Goal: Transaction & Acquisition: Purchase product/service

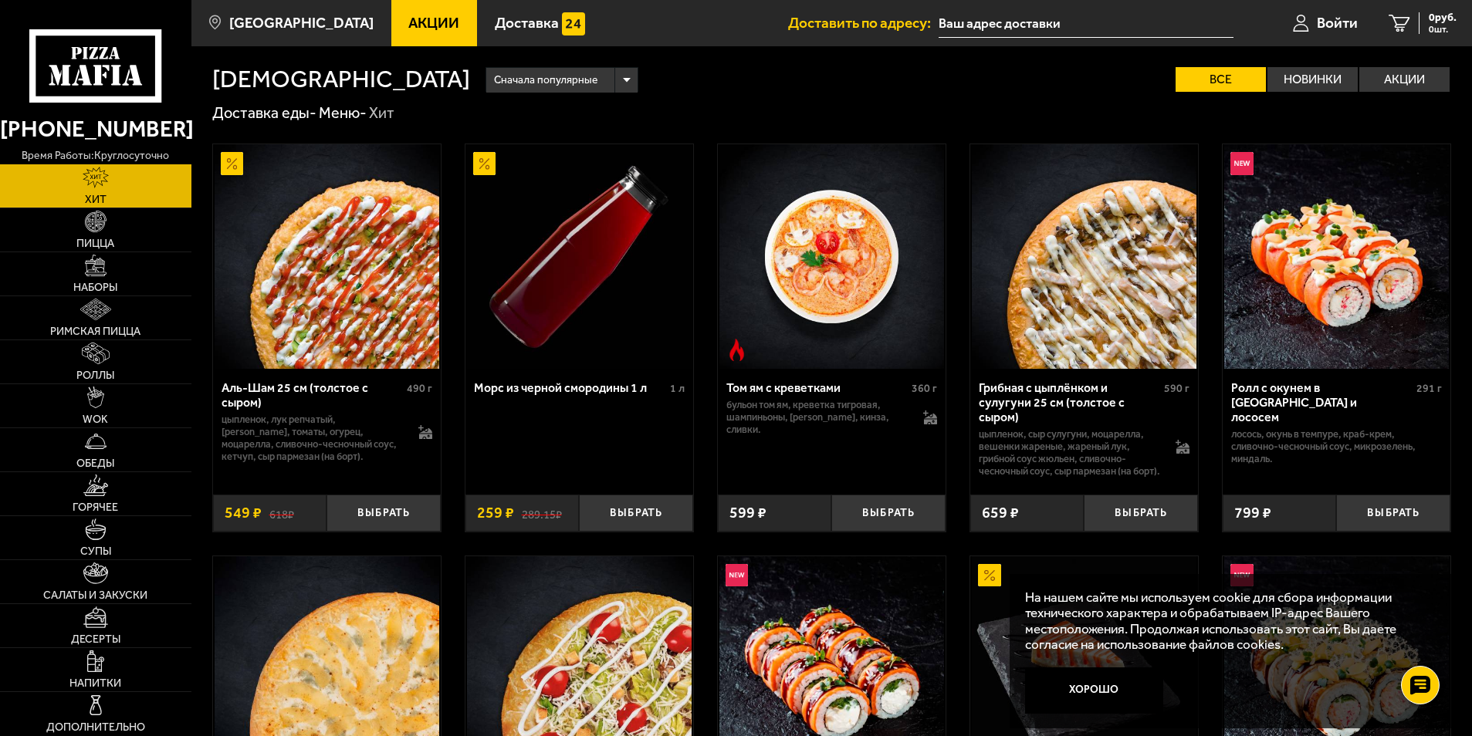
click at [1470, 154] on div "Аль-Шам 25 см (толстое с сыром) 490 г цыпленок, лук репчатый, салат айсберг, то…" at bounding box center [831, 747] width 1281 height 1248
click at [100, 271] on img at bounding box center [96, 266] width 22 height 22
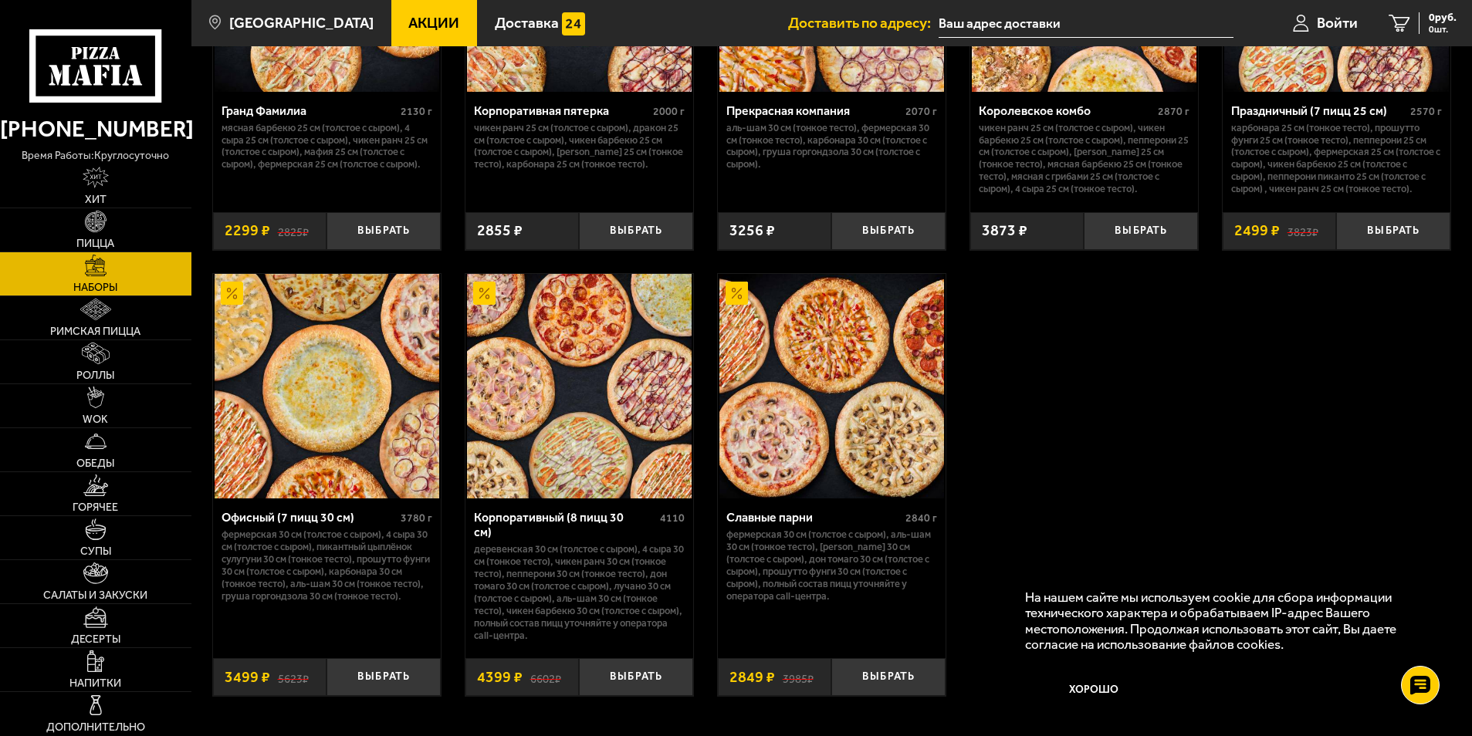
scroll to position [2343, 0]
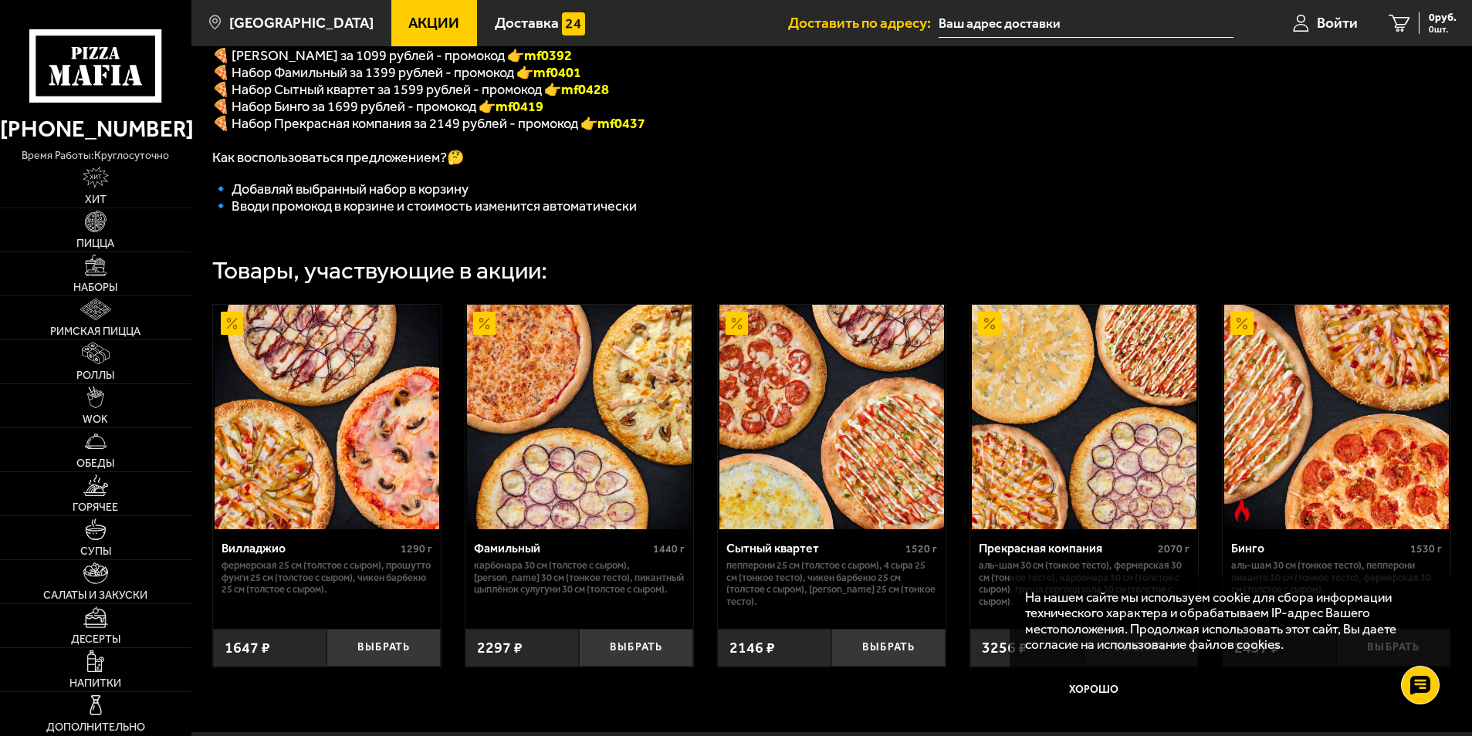
scroll to position [405, 0]
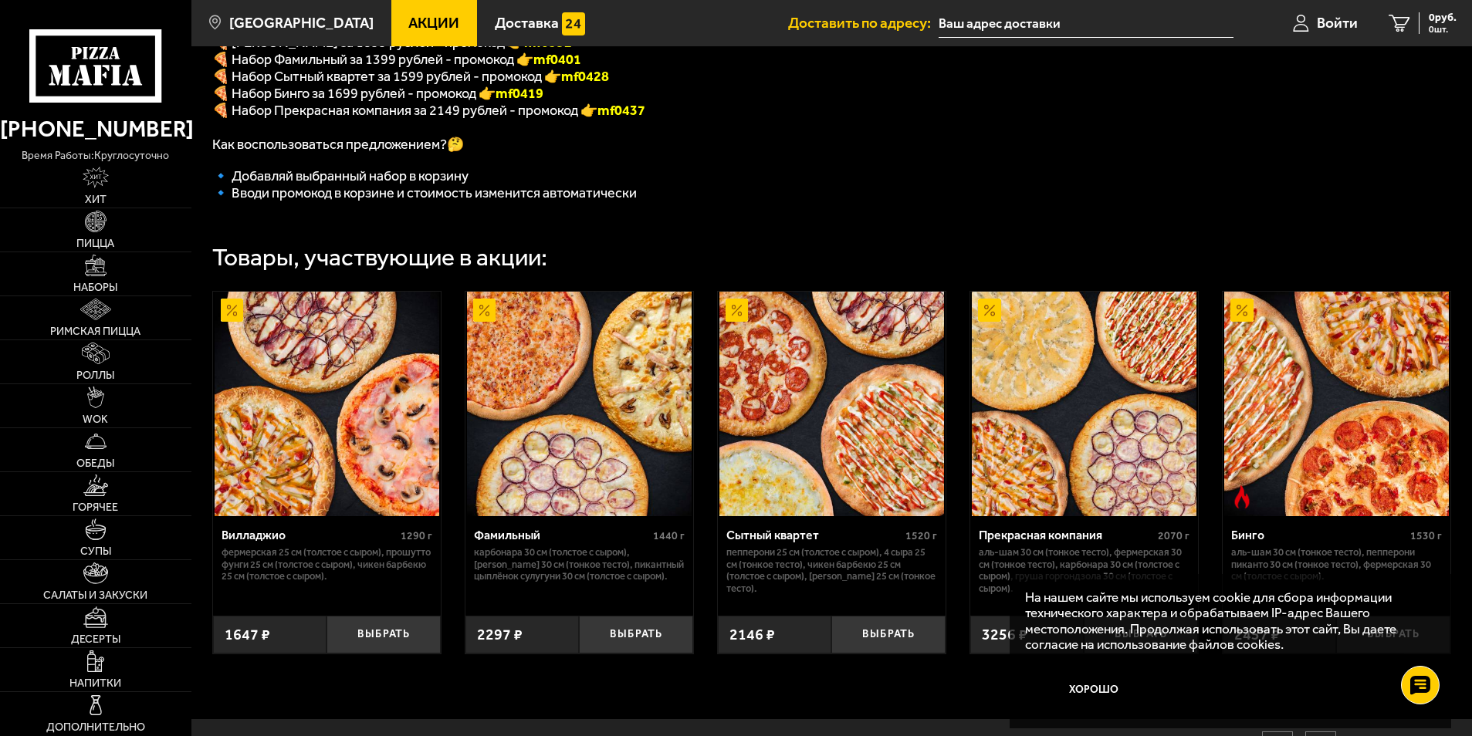
click at [356, 462] on img at bounding box center [327, 404] width 225 height 225
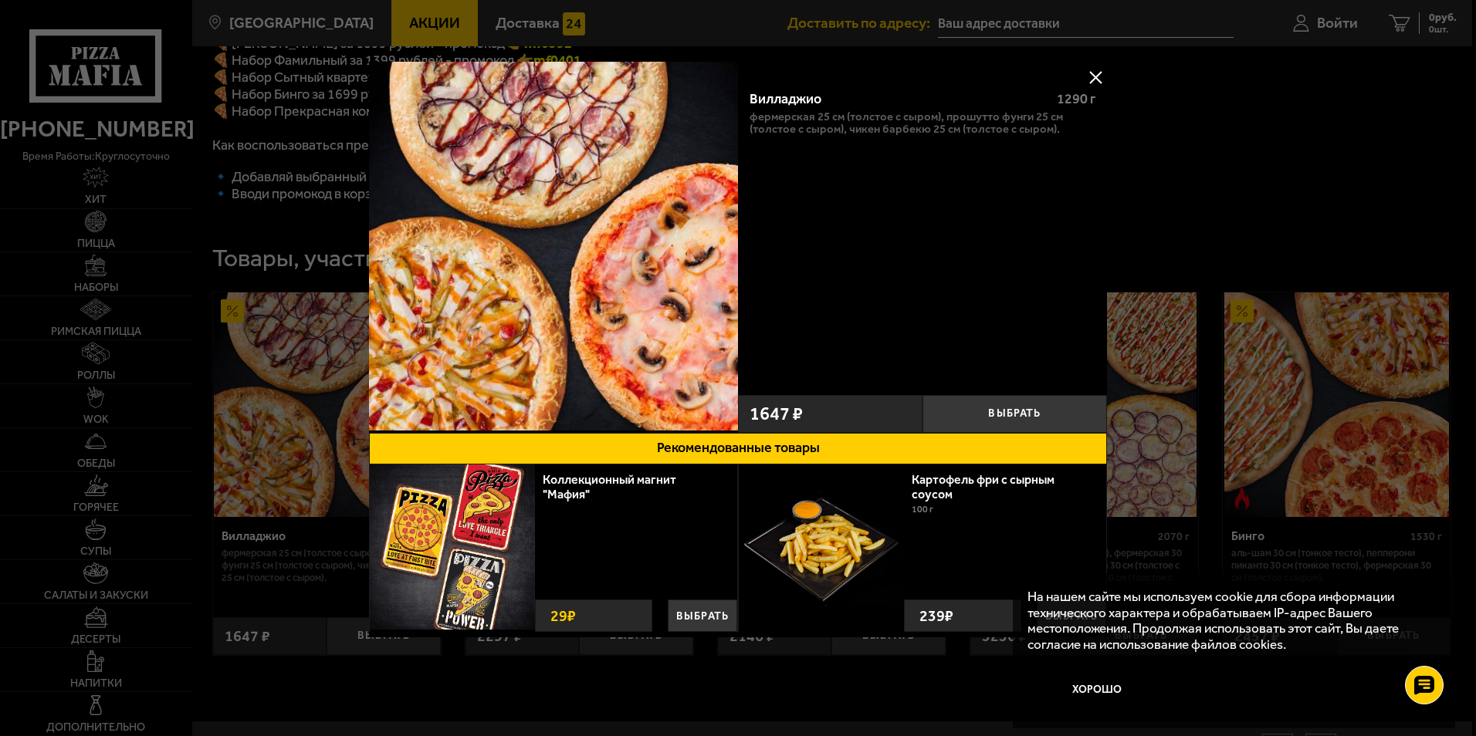
click at [1096, 75] on button at bounding box center [1095, 77] width 23 height 23
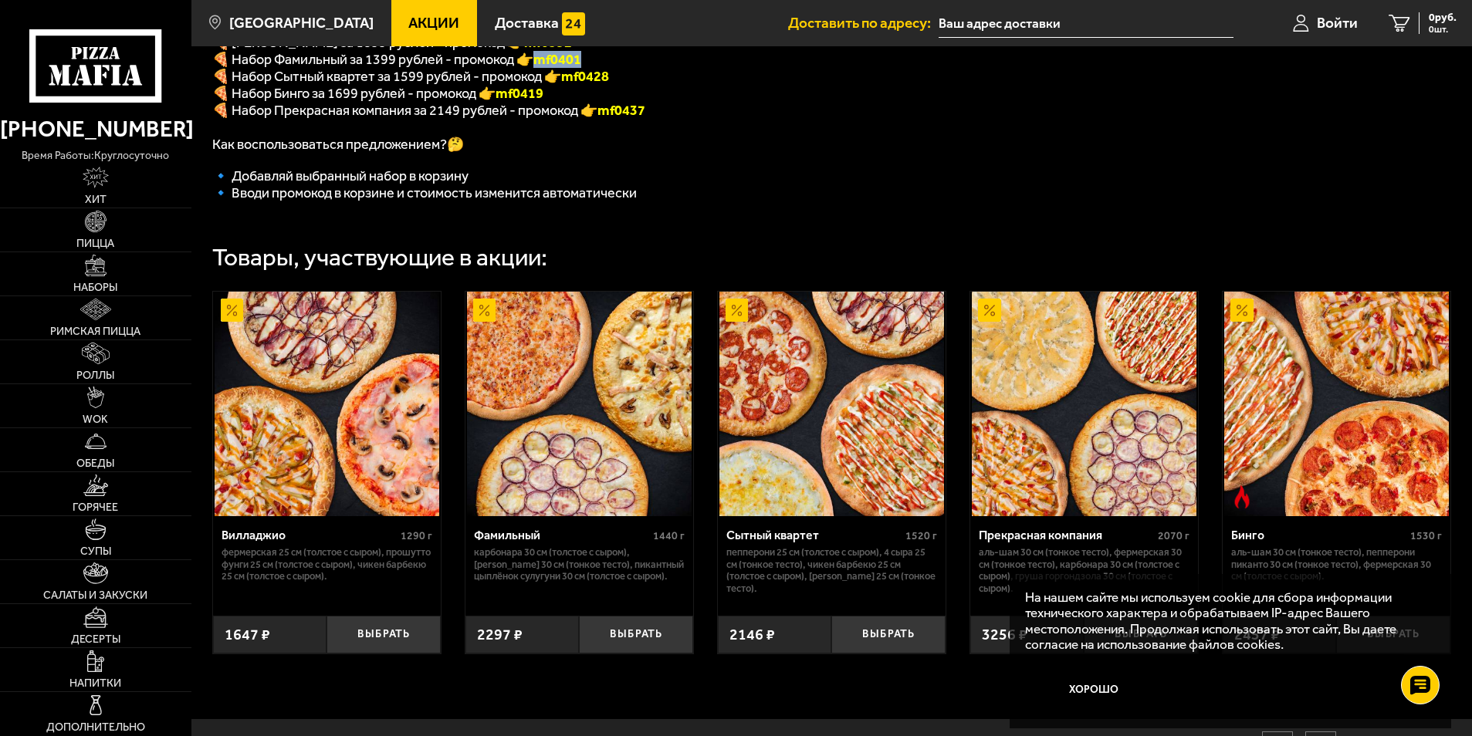
drag, startPoint x: 591, startPoint y: 66, endPoint x: 543, endPoint y: 67, distance: 47.9
click at [543, 67] on span "🍕 Набор Фамильный за 1399 рублей - промокод 👉 mf0401" at bounding box center [396, 59] width 369 height 17
drag, startPoint x: 543, startPoint y: 67, endPoint x: 784, endPoint y: 179, distance: 266.3
click at [784, 168] on p at bounding box center [607, 160] width 790 height 15
drag, startPoint x: 599, startPoint y: 66, endPoint x: 550, endPoint y: 70, distance: 49.6
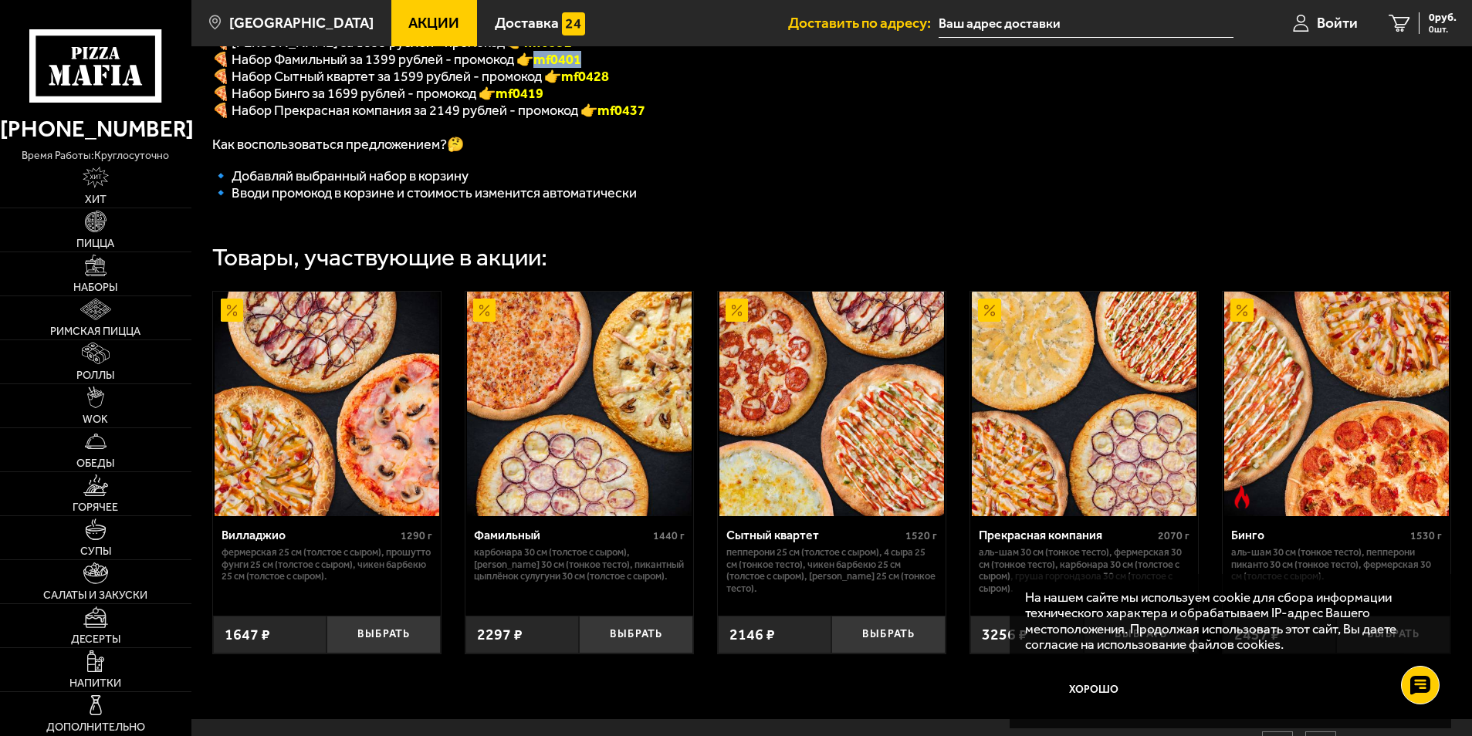
click at [550, 68] on p "🍕 Набор Фамильный за 1399 рублей - промокод 👉 mf0401" at bounding box center [607, 59] width 790 height 17
copy b "mf0401"
click at [607, 654] on button "Выбрать" at bounding box center [636, 635] width 114 height 38
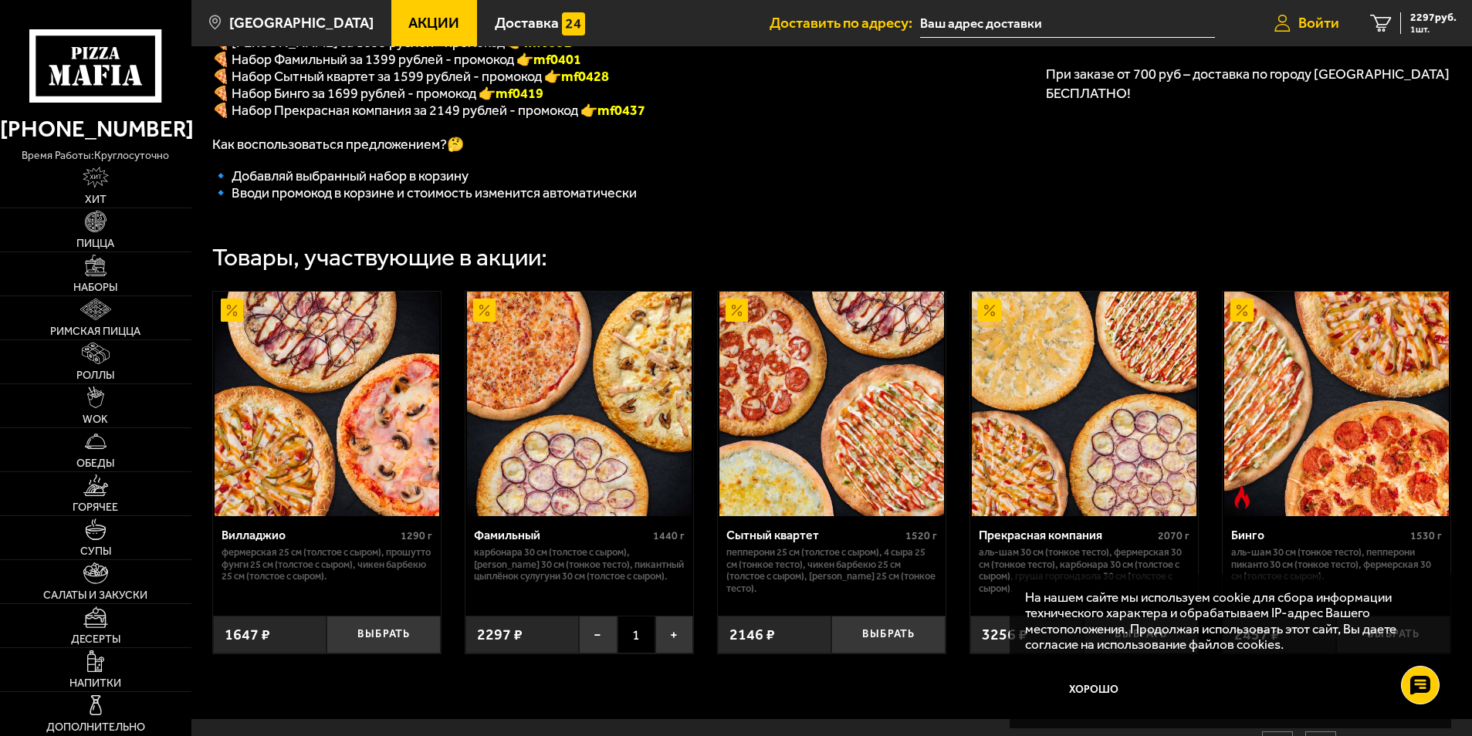
drag, startPoint x: 1248, startPoint y: 156, endPoint x: 1306, endPoint y: 19, distance: 149.4
click at [1306, 19] on span "Войти" at bounding box center [1318, 22] width 41 height 15
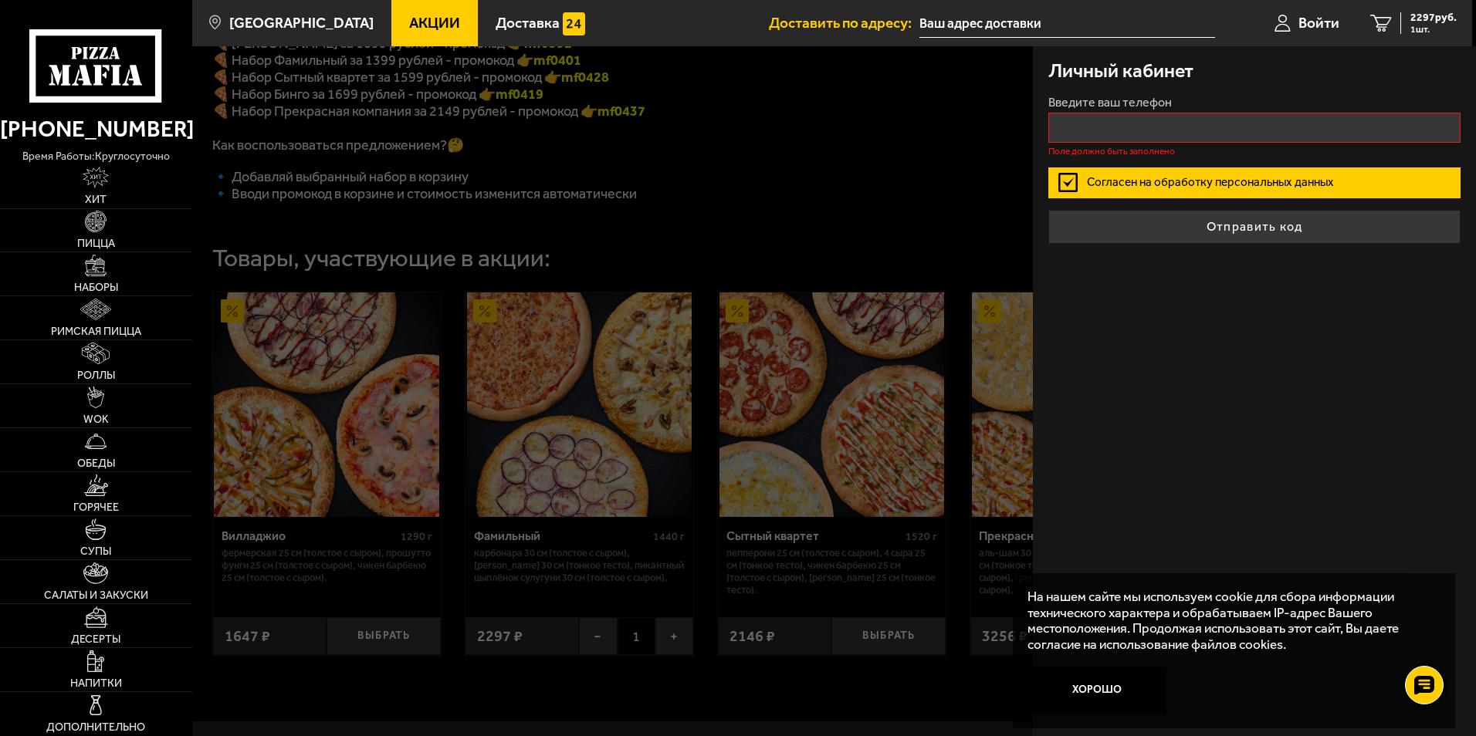
drag, startPoint x: 1306, startPoint y: 19, endPoint x: 1176, endPoint y: 147, distance: 182.9
click at [1176, 147] on form "Введите ваш телефон Поле должно быть заполнено Согласен на обработку персональн…" at bounding box center [1254, 169] width 412 height 147
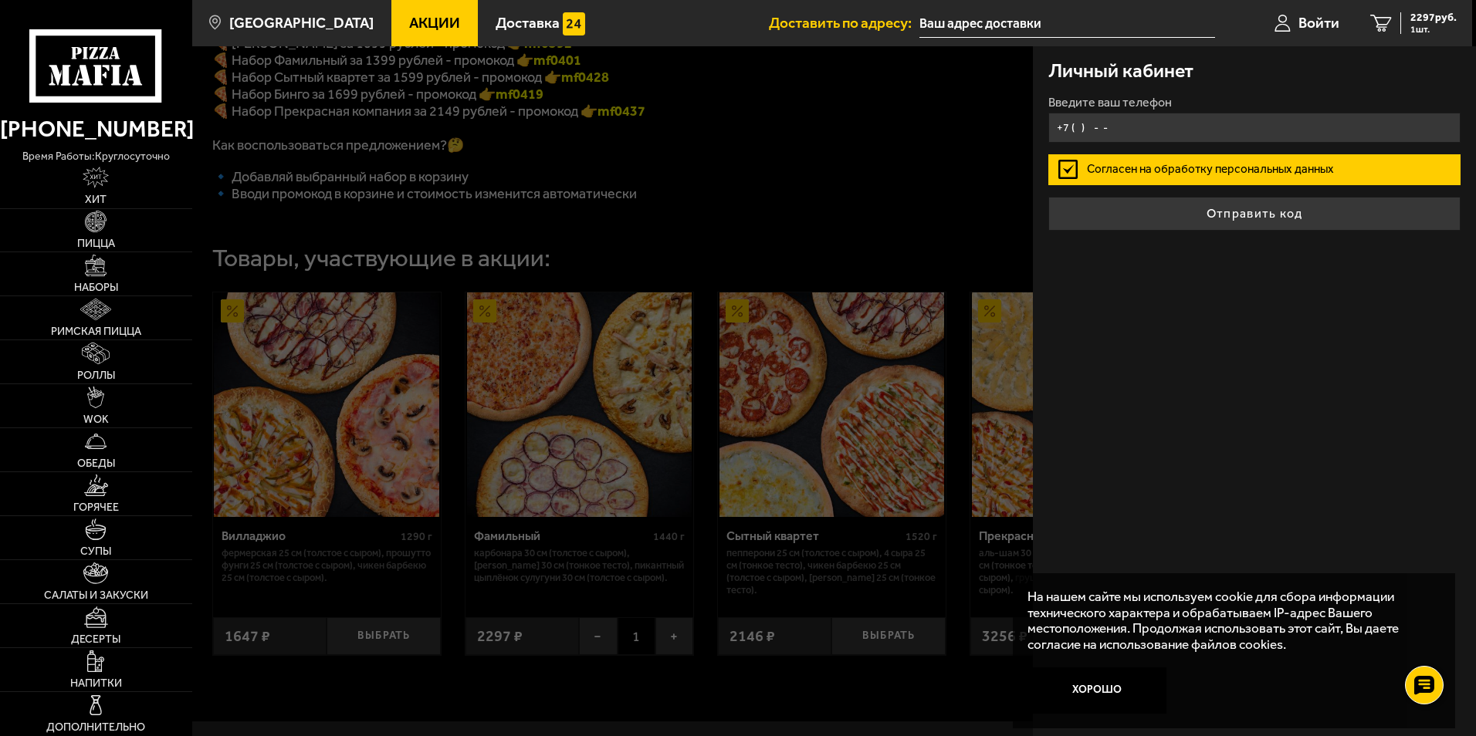
click at [1170, 125] on input "+7 ( ) - -" at bounding box center [1254, 128] width 412 height 30
type input "+7 ( ) - -"
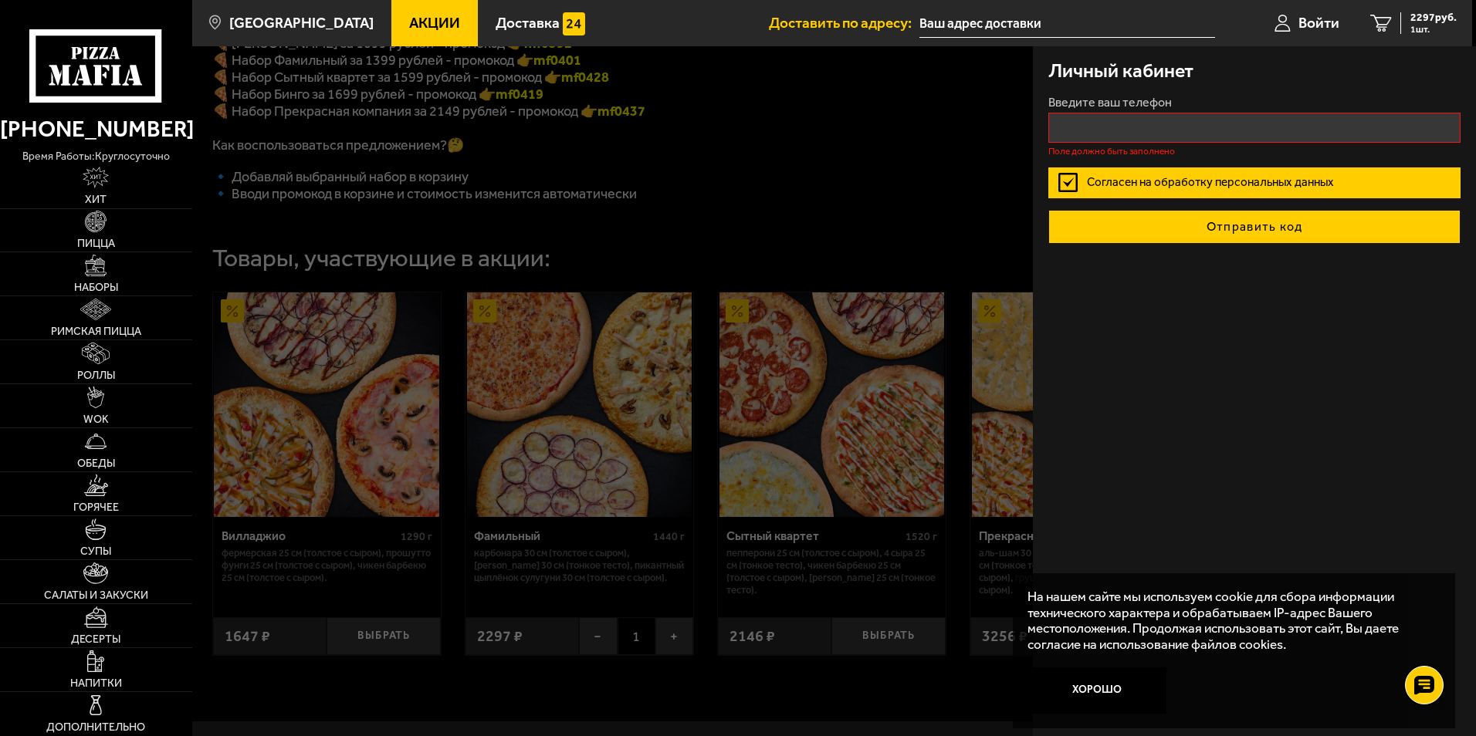
click at [1290, 214] on button "Отправить код" at bounding box center [1254, 227] width 412 height 34
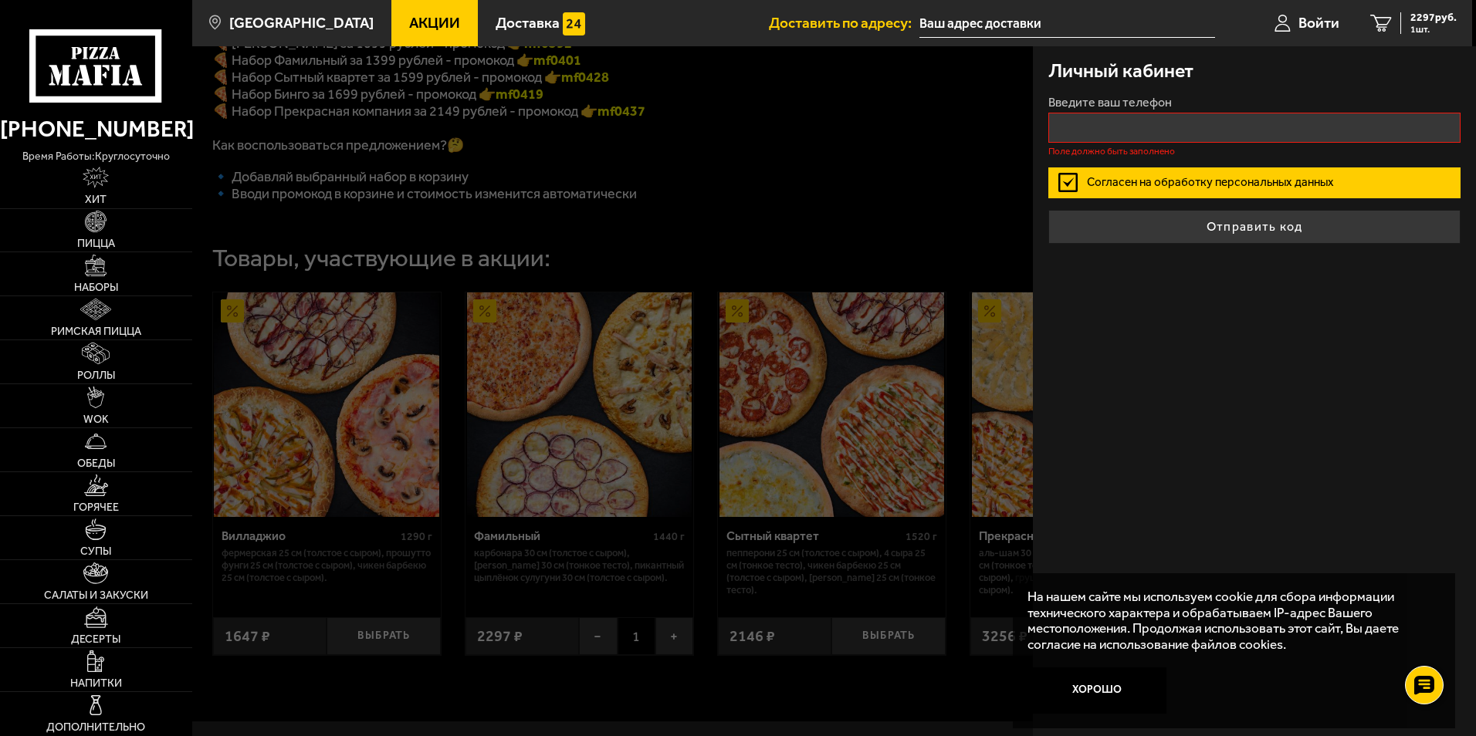
click at [1111, 110] on div "Введите ваш телефон Поле должно быть заполнено" at bounding box center [1254, 125] width 412 height 59
click at [1112, 123] on input "+7 ( ) - -" at bounding box center [1254, 128] width 412 height 30
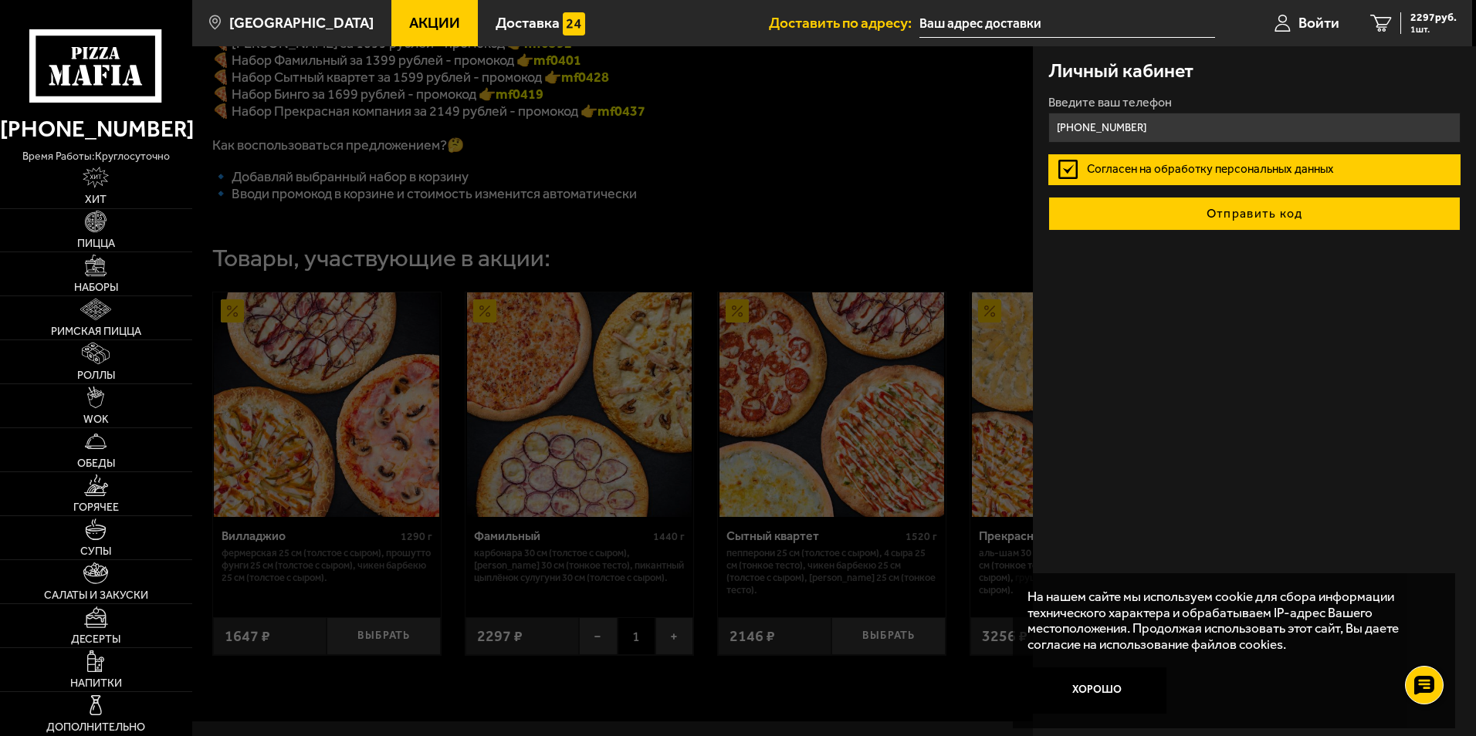
type input "+7 (931) 223-67-15"
click at [1246, 222] on button "Отправить код" at bounding box center [1254, 214] width 412 height 34
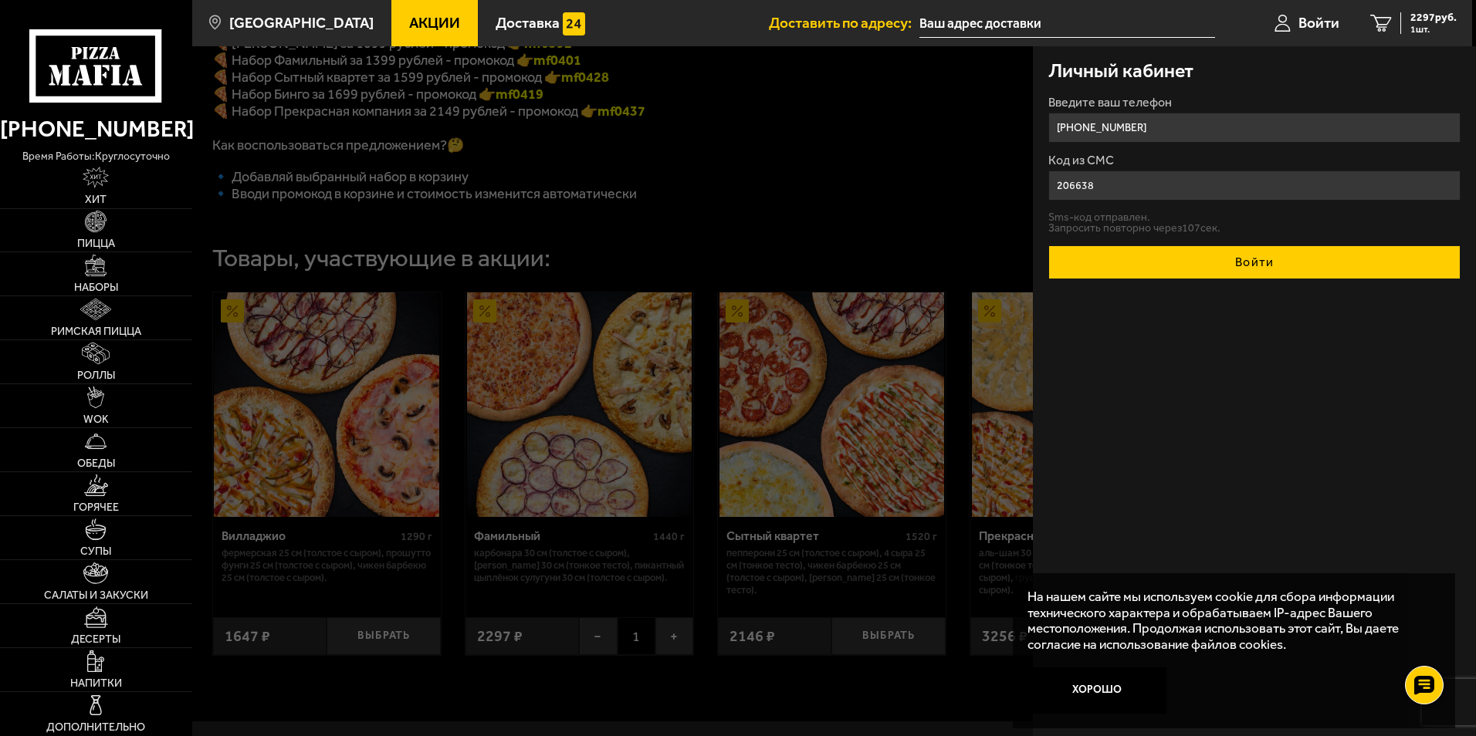
type input "206638"
click at [1239, 262] on button "Войти" at bounding box center [1254, 262] width 412 height 34
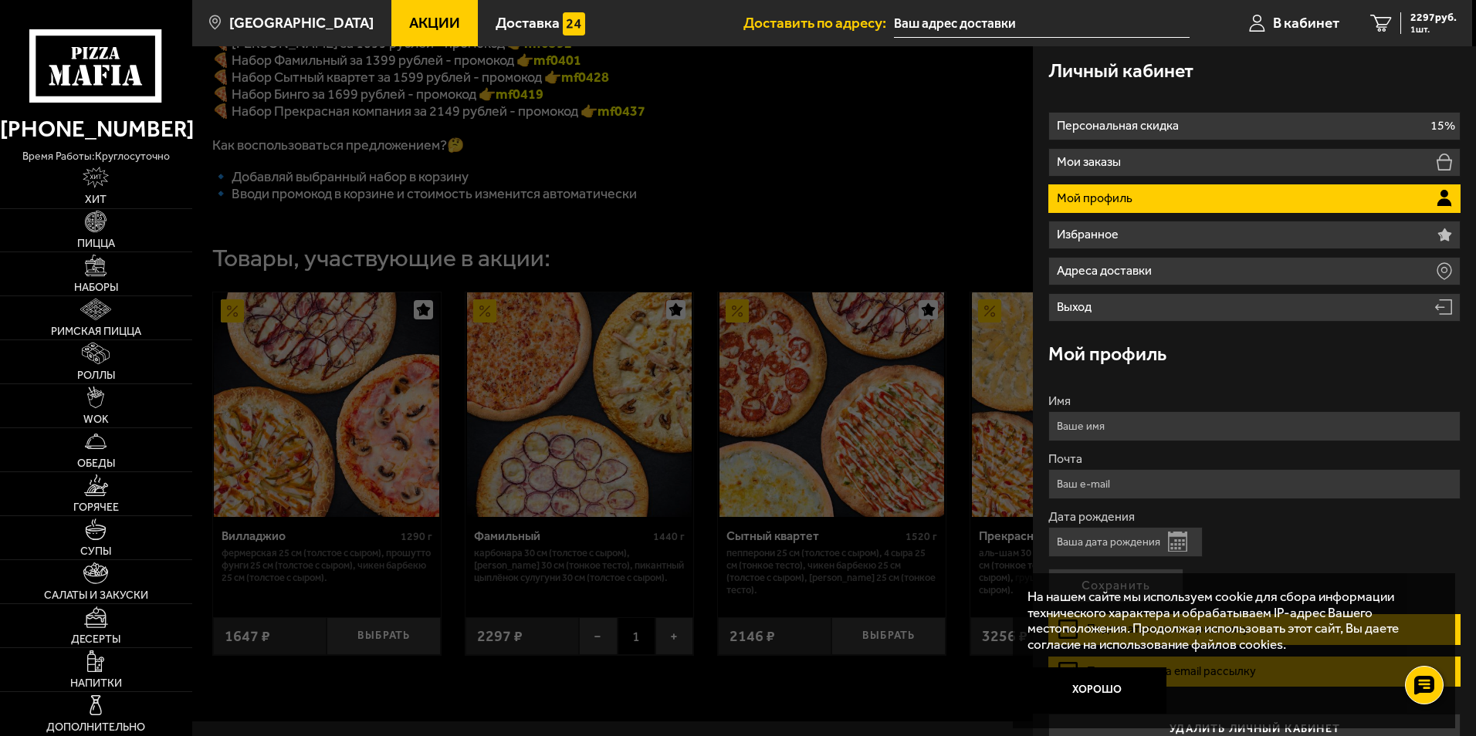
click at [834, 146] on div at bounding box center [930, 414] width 1476 height 736
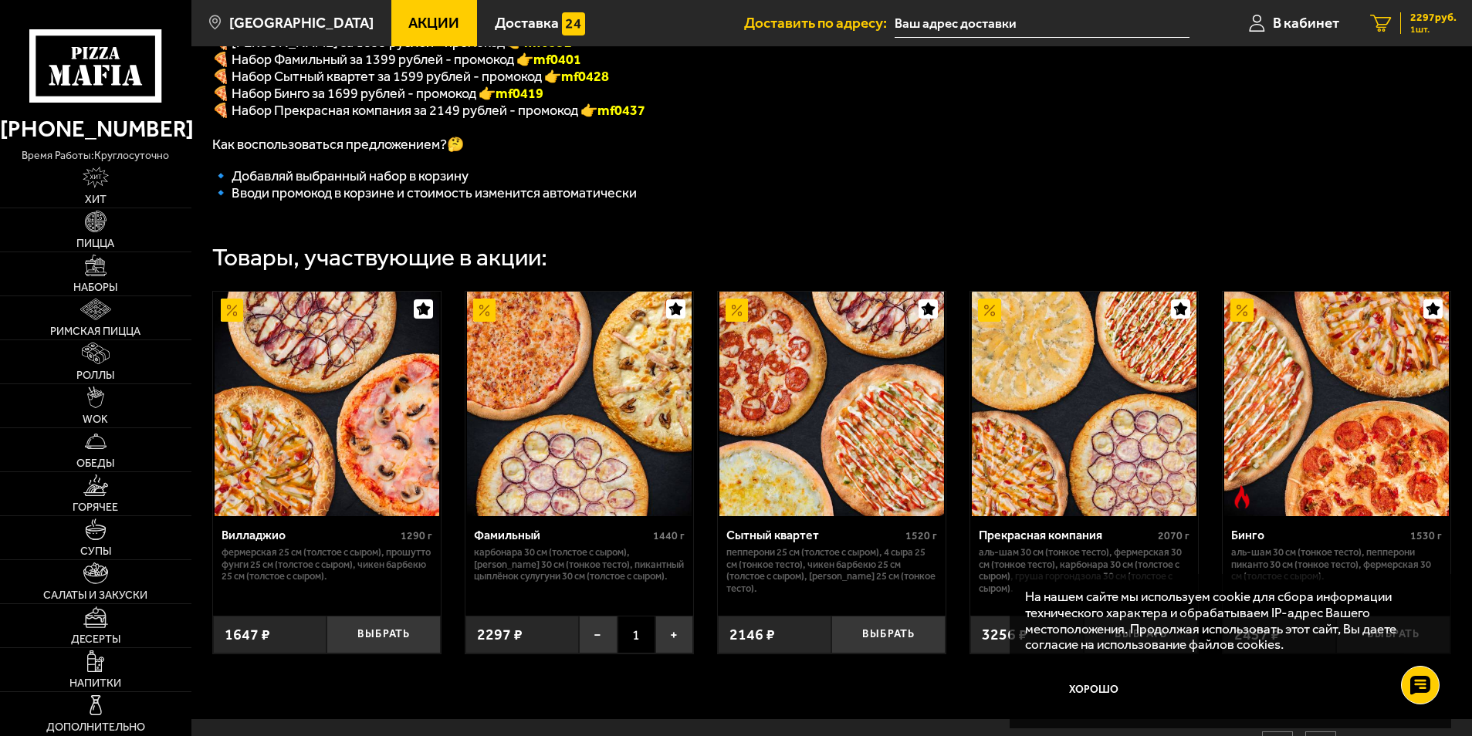
click at [1420, 20] on span "2297 руб." at bounding box center [1433, 17] width 46 height 11
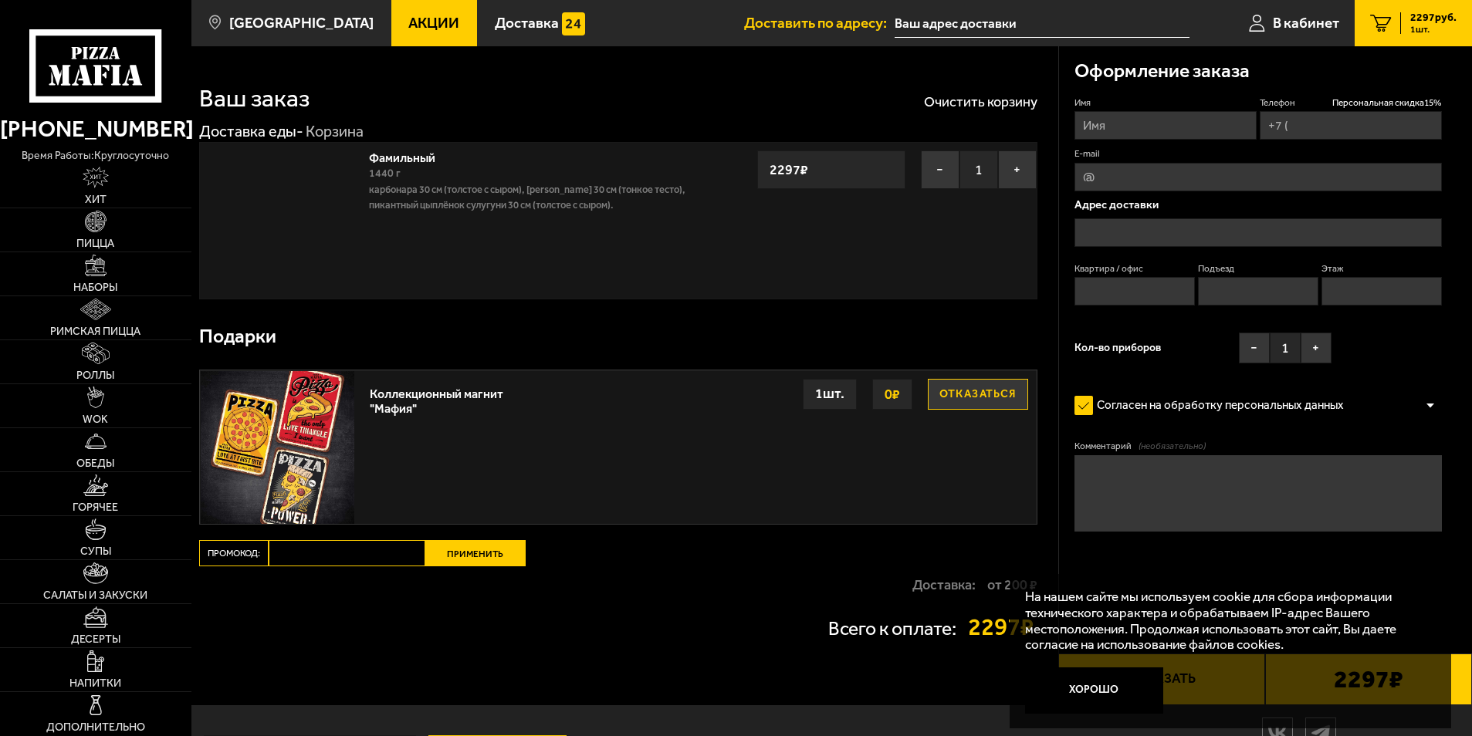
type input "+7 (931) 223-67-15"
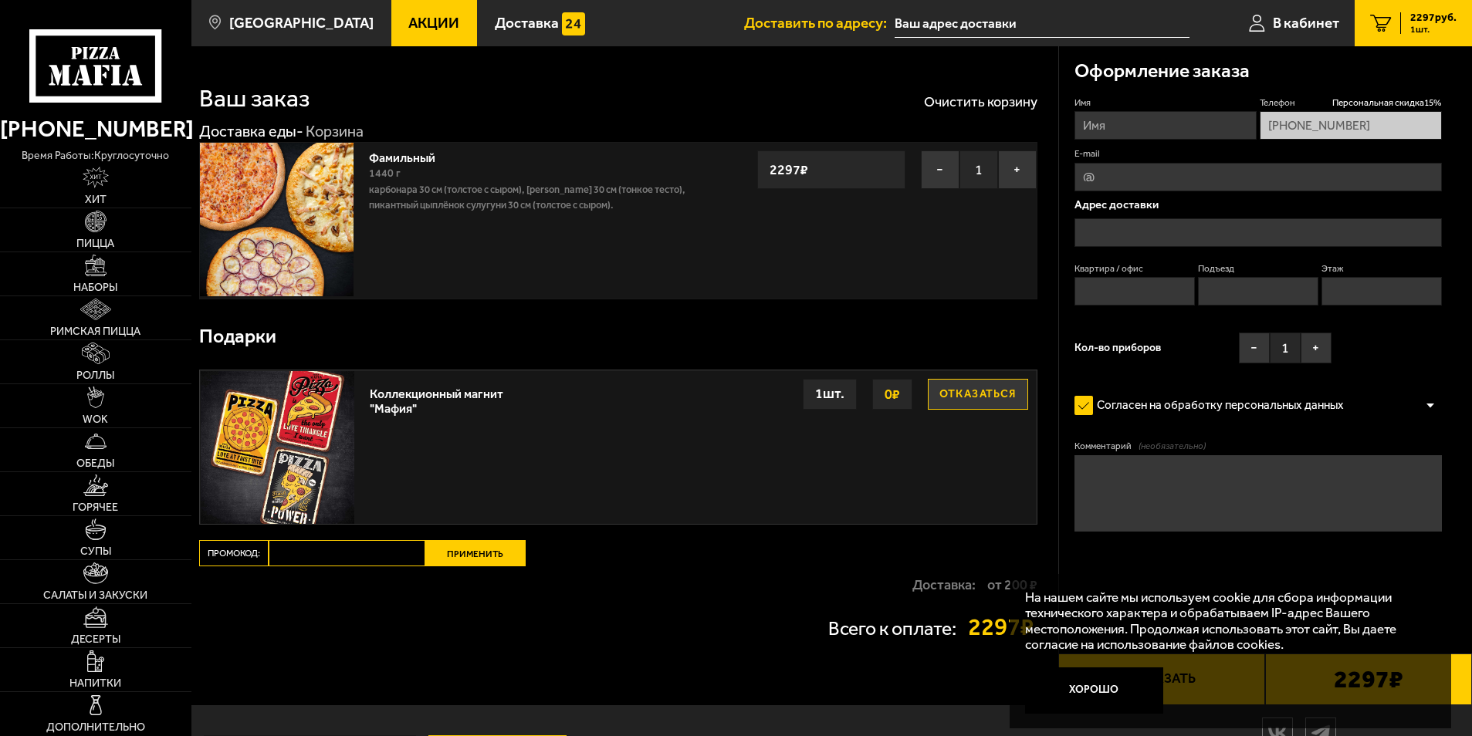
click at [349, 546] on input "Промокод:" at bounding box center [347, 553] width 157 height 26
paste input "mf0401"
type input "mf0401"
click at [479, 564] on button "Применить" at bounding box center [475, 553] width 100 height 26
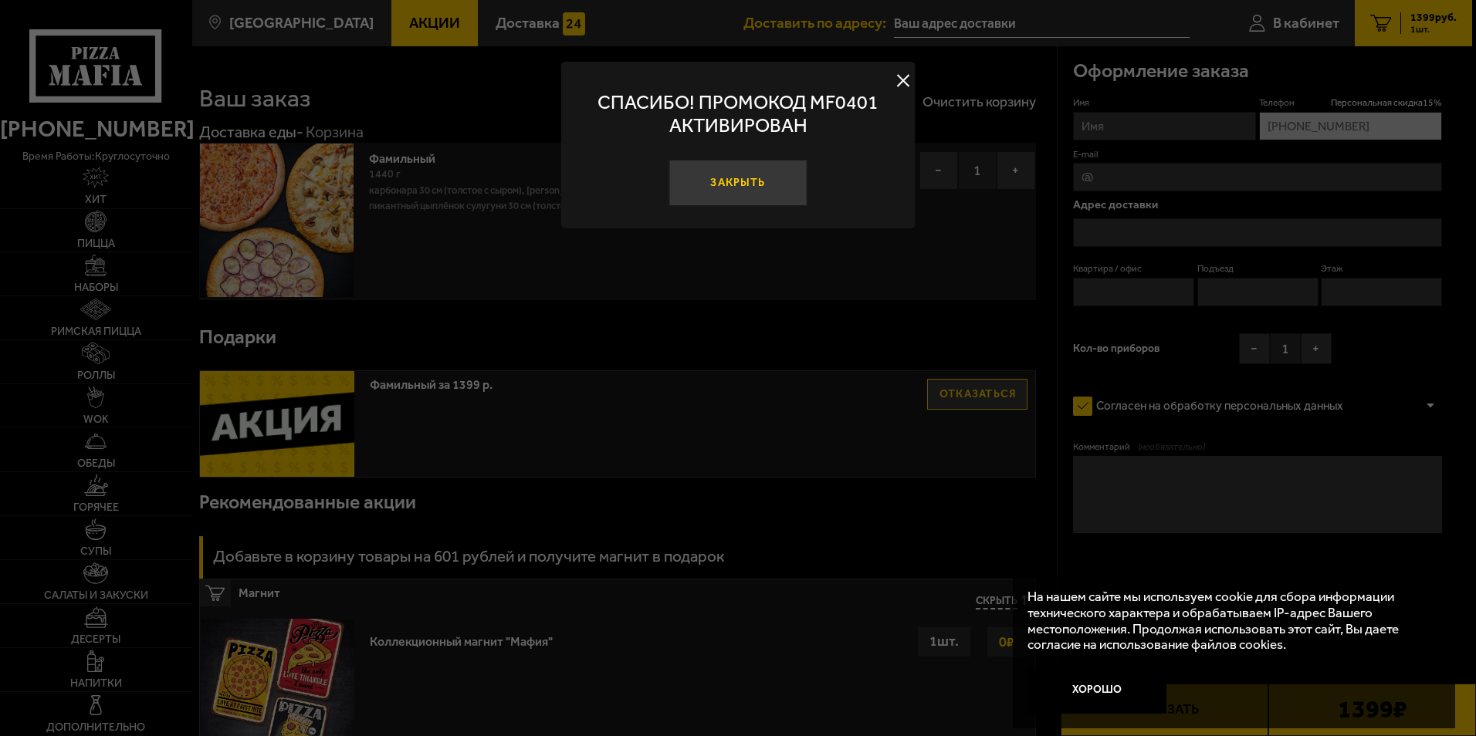
click at [770, 184] on button "Закрыть" at bounding box center [738, 183] width 138 height 46
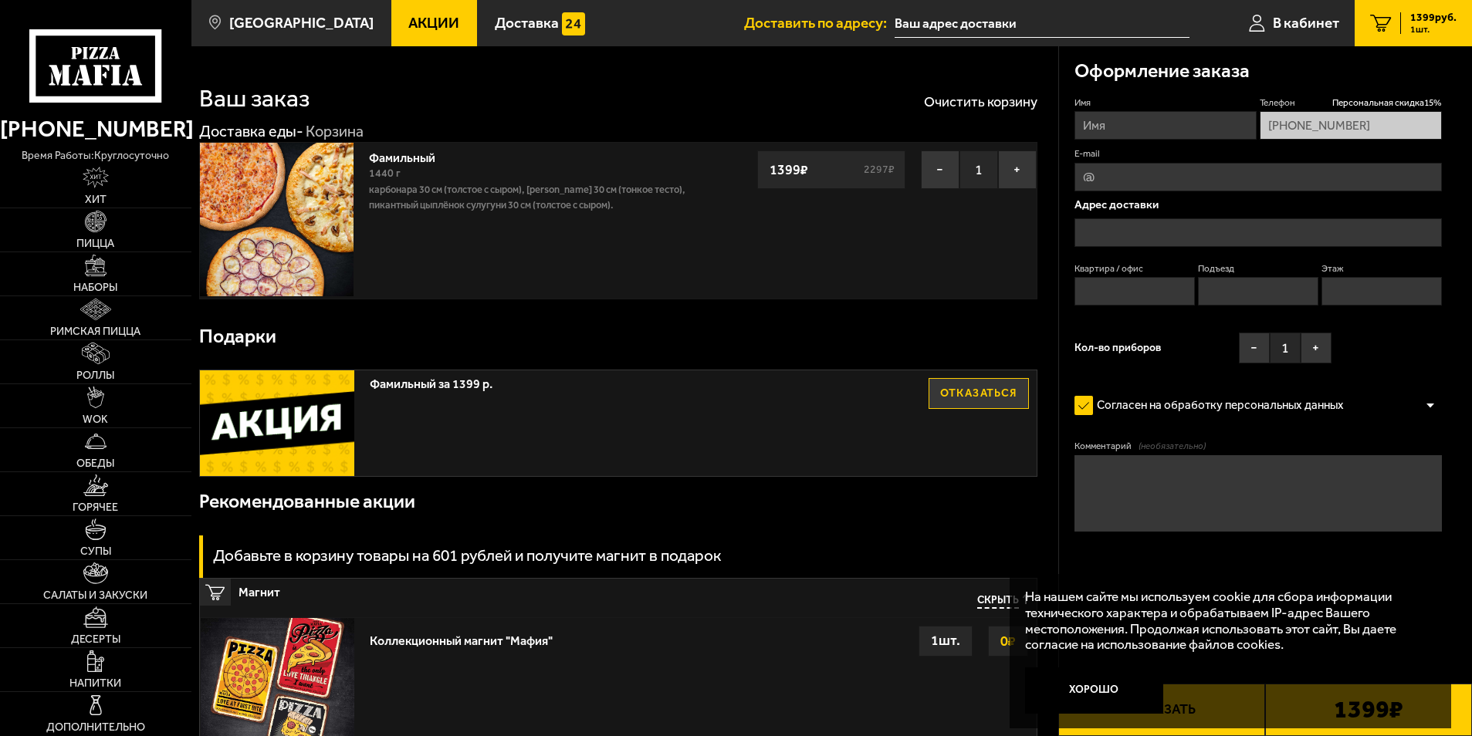
click at [319, 190] on img at bounding box center [277, 220] width 154 height 154
click at [403, 157] on link "Фамильный" at bounding box center [410, 155] width 82 height 19
click at [300, 222] on img at bounding box center [277, 220] width 154 height 154
click at [432, 37] on link "Акции" at bounding box center [434, 23] width 86 height 46
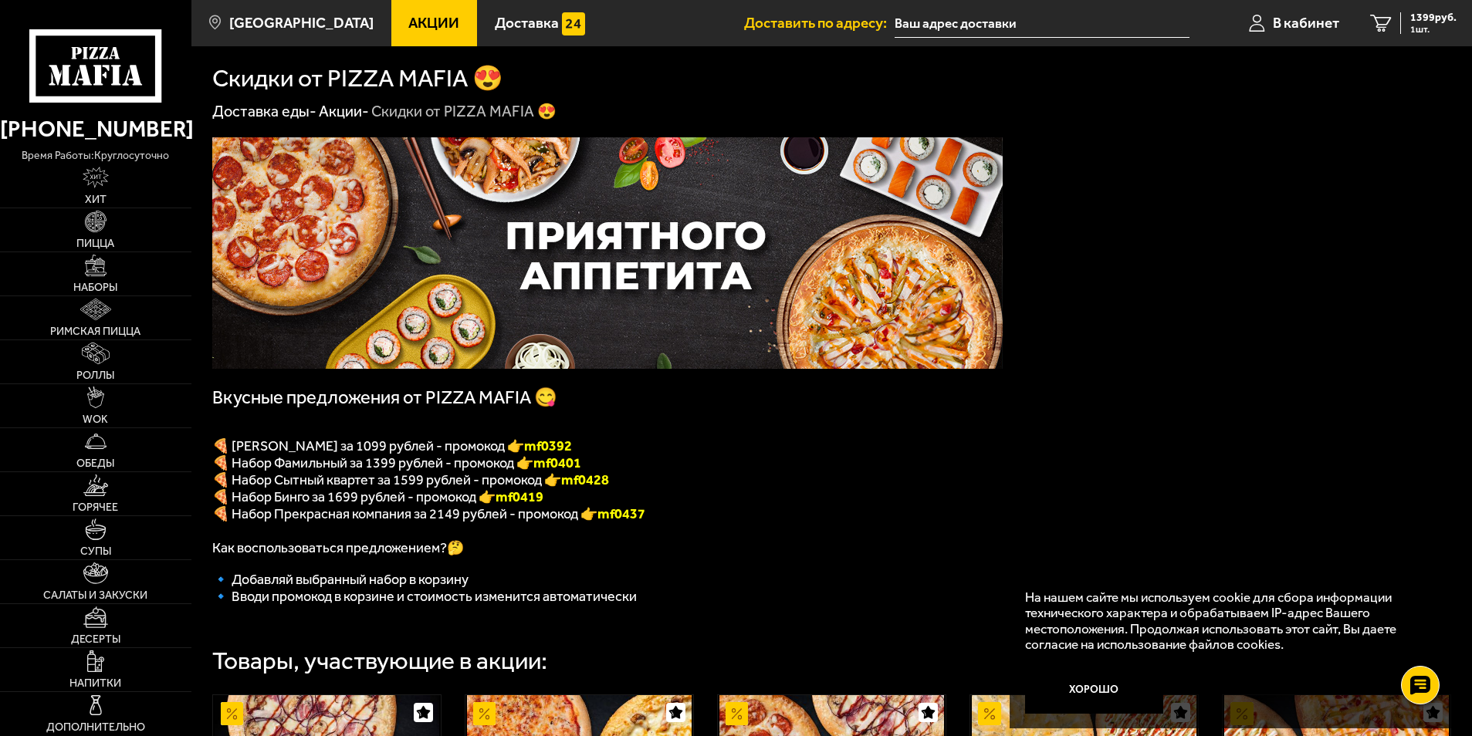
drag, startPoint x: 1471, startPoint y: 107, endPoint x: 1477, endPoint y: 217, distance: 110.6
click at [1471, 217] on html "(812) 333 22 22 время работы: круглосуточно Хит Пицца Наборы Римская пицца Ролл…" at bounding box center [736, 611] width 1472 height 1224
drag, startPoint x: 1477, startPoint y: 217, endPoint x: 1344, endPoint y: 246, distance: 136.0
click at [1344, 246] on div "Вкусные предложения от PIZZA MAFIA 😋 🍕 Набор Вилладжио за 1099 рублей - промоко…" at bounding box center [831, 622] width 1281 height 1001
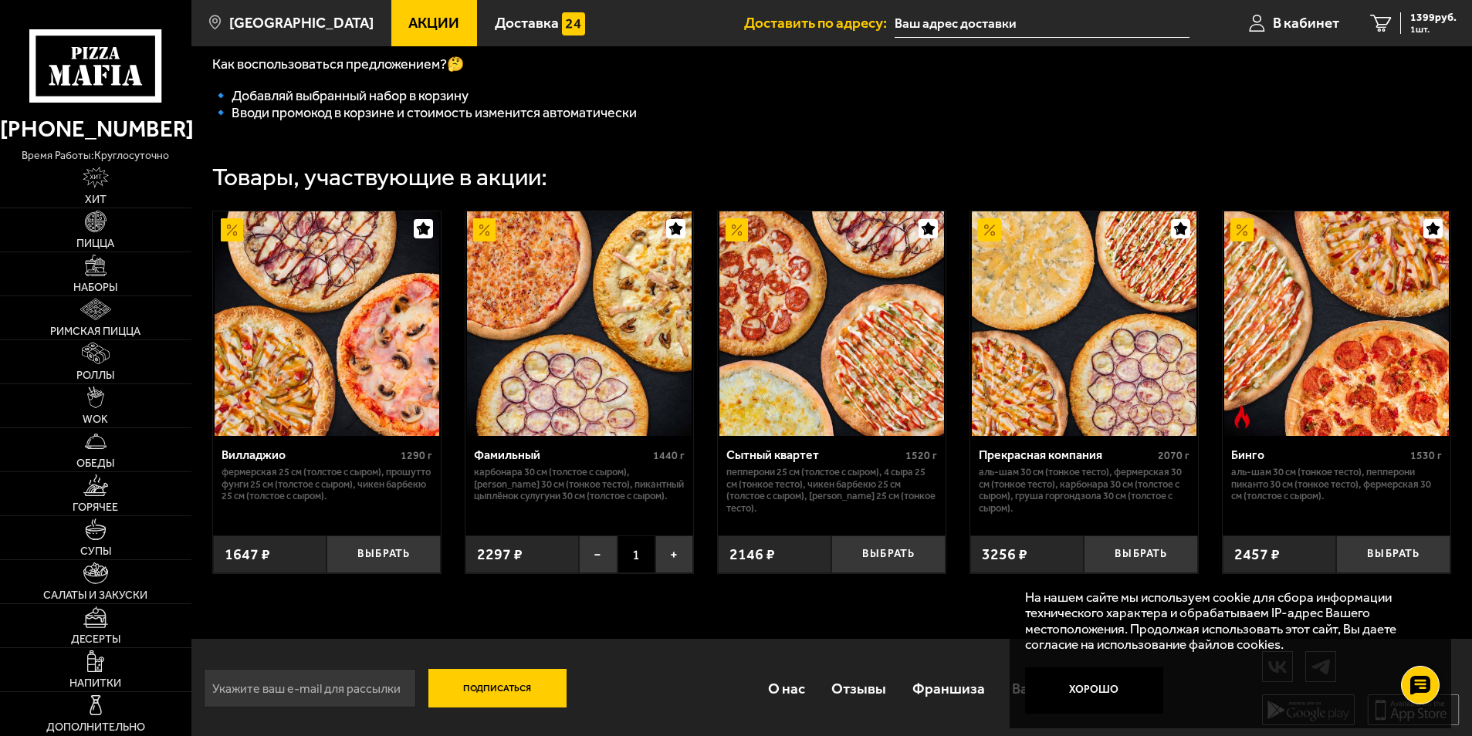
scroll to position [487, 0]
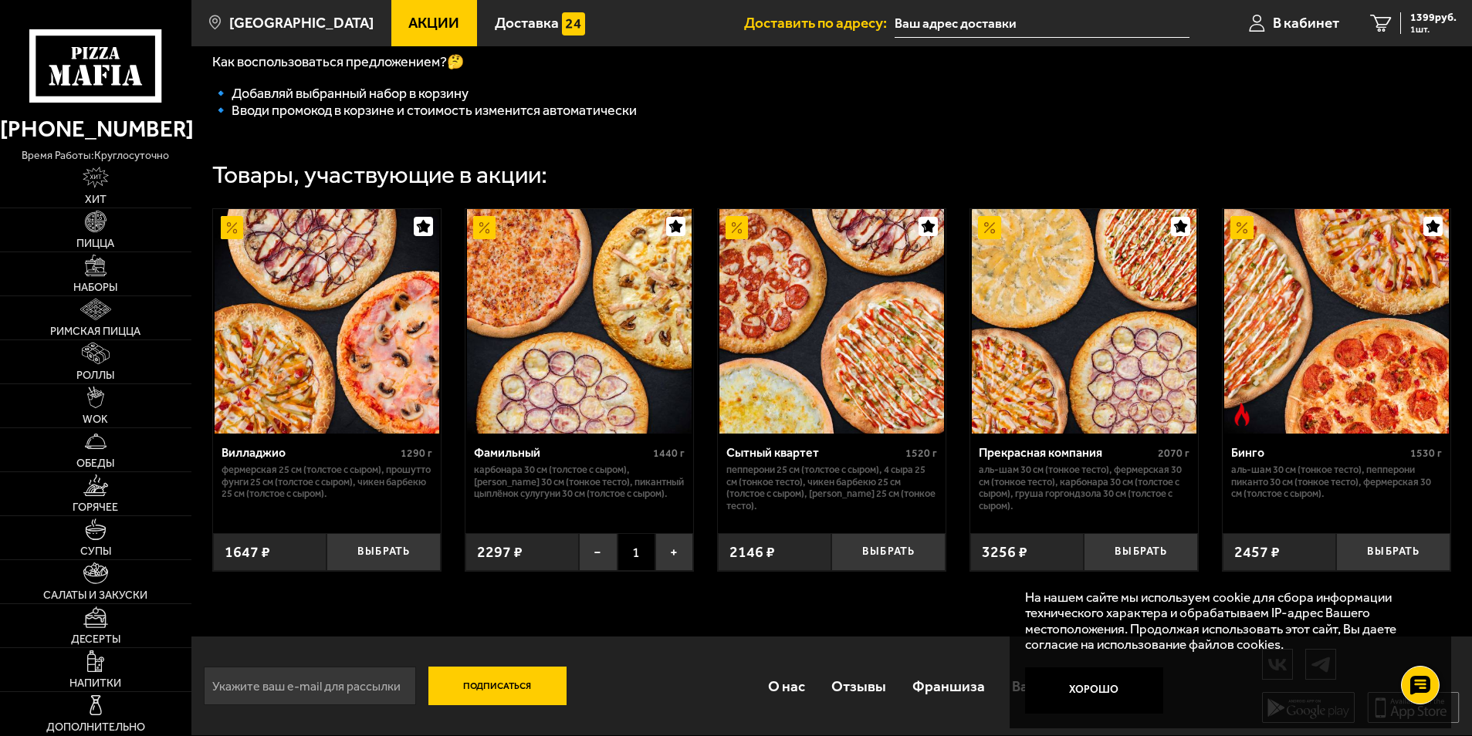
click at [589, 320] on img at bounding box center [579, 321] width 225 height 225
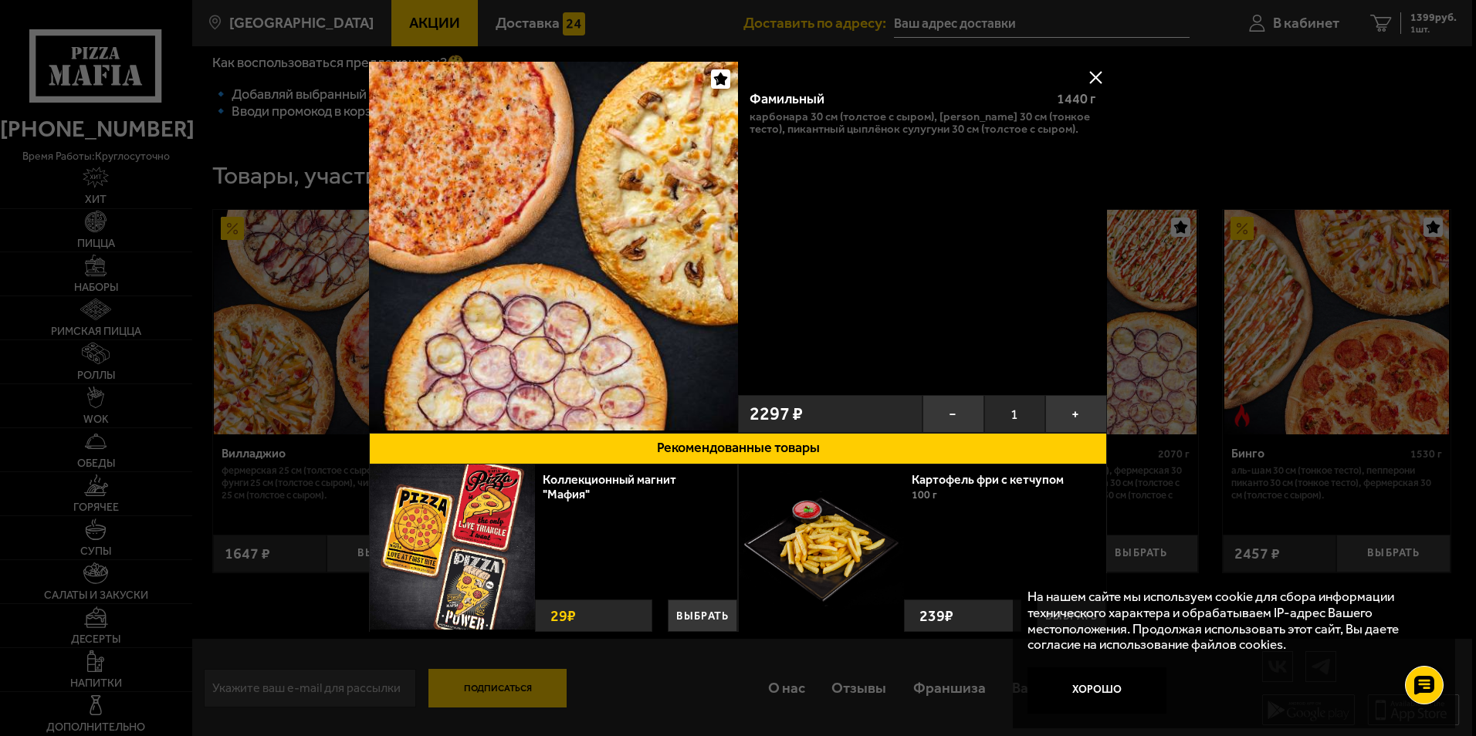
click at [1105, 71] on button at bounding box center [1095, 77] width 23 height 23
